Goal: Information Seeking & Learning: Understand process/instructions

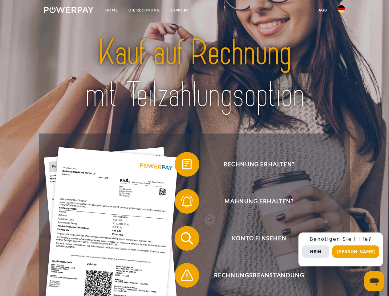
click at [69, 11] on img at bounding box center [69, 10] width 50 height 6
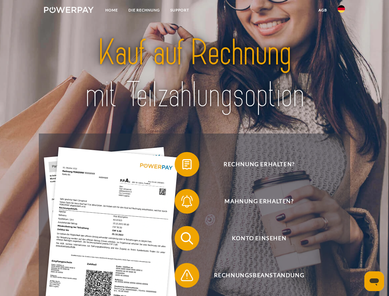
click at [341, 11] on img at bounding box center [341, 8] width 7 height 7
click at [323, 10] on link "agb" at bounding box center [322, 10] width 19 height 11
click at [182, 165] on span at bounding box center [177, 164] width 31 height 31
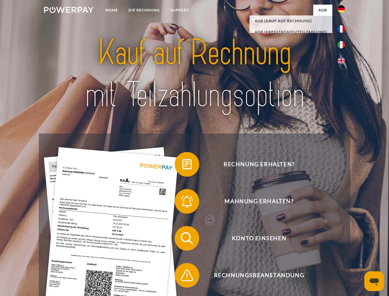
click at [182, 202] on span at bounding box center [177, 201] width 31 height 31
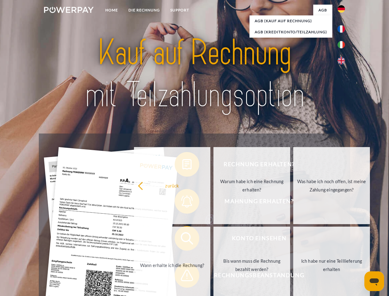
click at [213, 239] on link "Bis wann muss die Rechnung bezahlt werden?" at bounding box center [251, 264] width 77 height 77
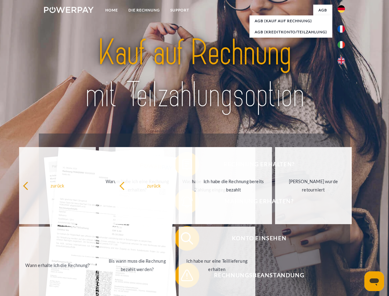
click at [182, 276] on span at bounding box center [177, 275] width 31 height 31
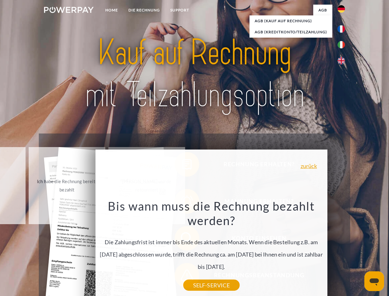
click at [343, 249] on div "Rechnung erhalten? Mahnung erhalten? Konto einsehen" at bounding box center [194, 256] width 311 height 246
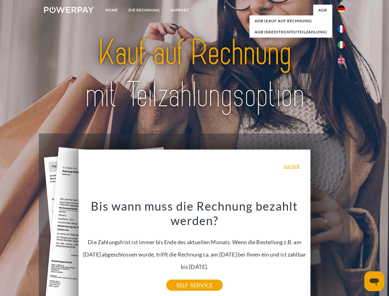
click at [328, 250] on span "Konto einsehen" at bounding box center [259, 238] width 151 height 25
click at [358, 251] on header "Home DIE RECHNUNG SUPPORT" at bounding box center [194, 212] width 389 height 425
